Goal: Find contact information: Find contact information

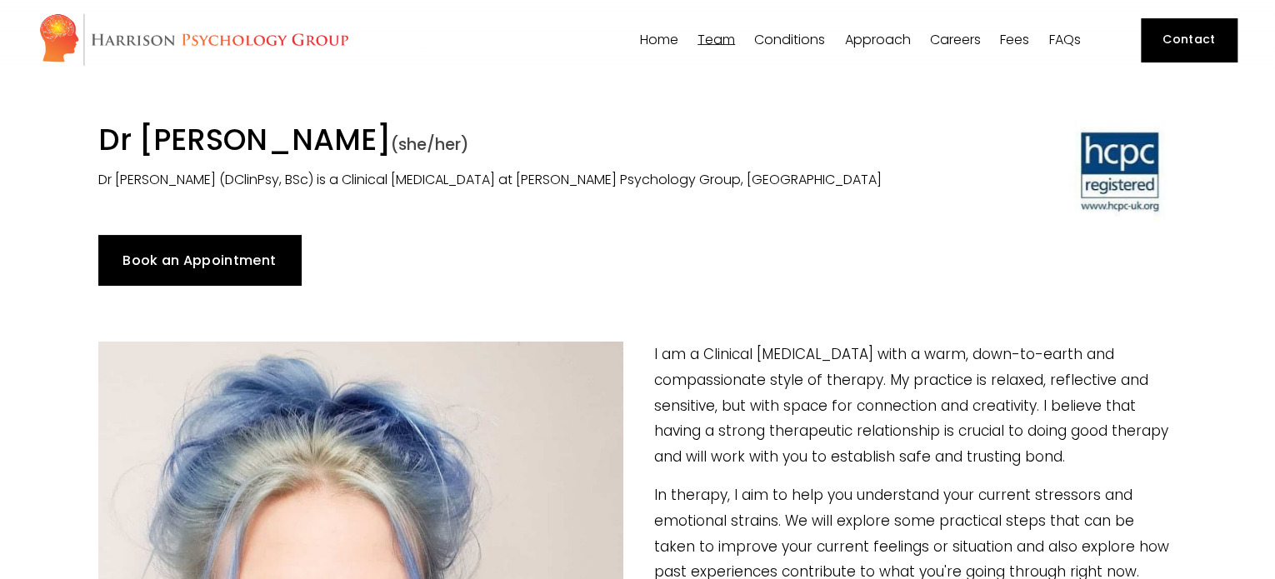
click at [1177, 49] on link "Contact" at bounding box center [1189, 39] width 96 height 43
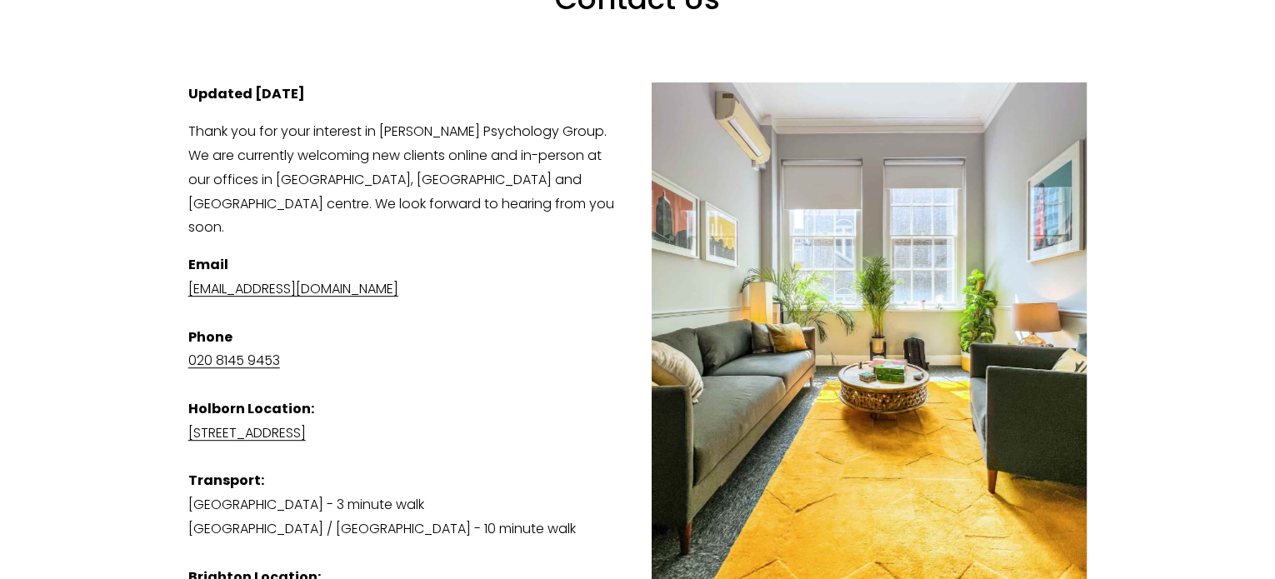
scroll to position [249, 0]
drag, startPoint x: 329, startPoint y: 269, endPoint x: 277, endPoint y: 294, distance: 57.4
click at [277, 294] on p "Email admin@harrisonpsychologygroup.com Phone 020 8145 9453 Holborn Location: S…" at bounding box center [637, 432] width 899 height 360
drag, startPoint x: 467, startPoint y: 256, endPoint x: 430, endPoint y: 265, distance: 37.8
click at [430, 265] on p "Email admin@harrisonpsychologygroup.com Phone 020 8145 9453 Holborn Location: S…" at bounding box center [637, 432] width 899 height 360
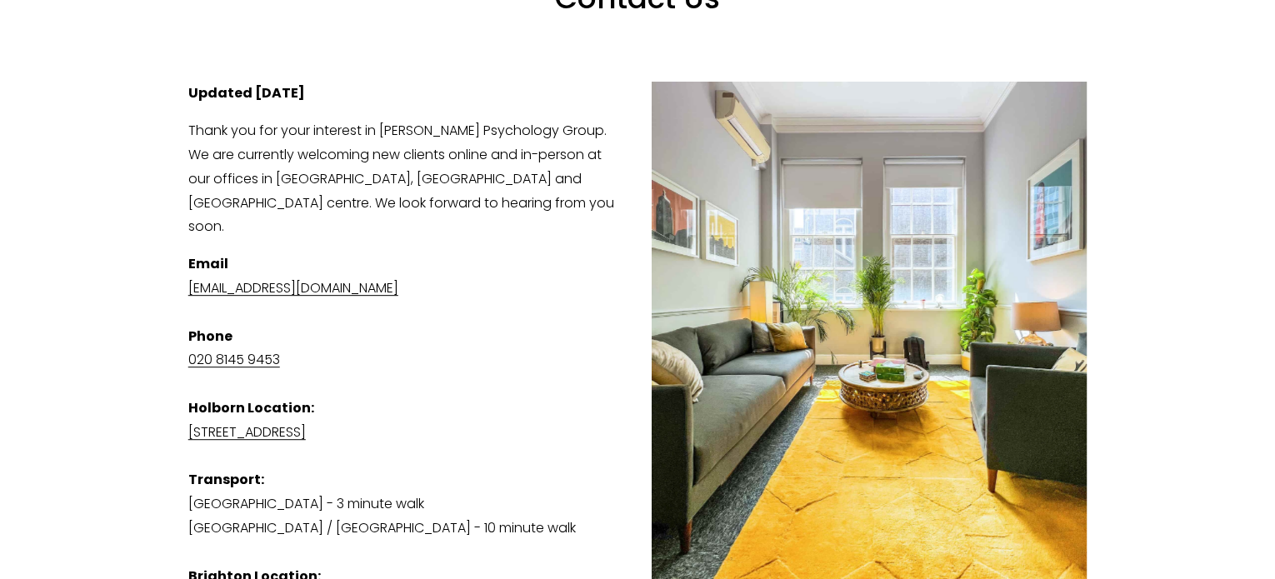
click at [410, 301] on p "Email admin@harrisonpsychologygroup.com Phone 020 8145 9453 Holborn Location: S…" at bounding box center [637, 432] width 899 height 360
drag, startPoint x: 457, startPoint y: 262, endPoint x: 177, endPoint y: 270, distance: 280.9
click at [177, 270] on div "Updated 1st August 2025 Thank you for your interest in Harrison Psychology Grou…" at bounding box center [637, 411] width 927 height 688
copy link "[EMAIL_ADDRESS][DOMAIN_NAME]"
